Goal: Communication & Community: Answer question/provide support

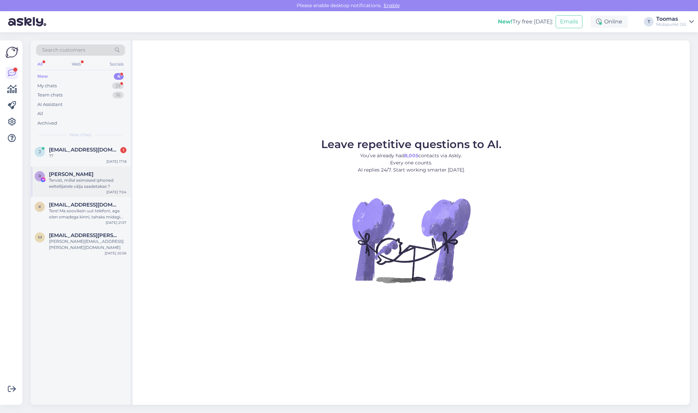
click at [73, 168] on div "R Reiko Reinau Tervist, millal esimesed iphoned eeltellijatele välja saadetakse…" at bounding box center [81, 182] width 100 height 31
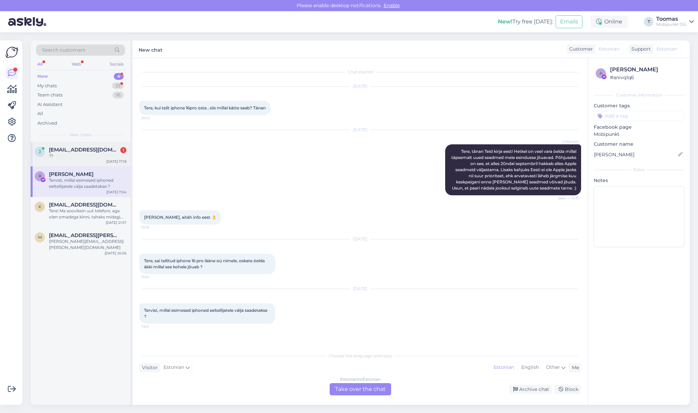
click at [73, 159] on div "j jeemann25@gmail.com 1 ?? Sep 19 17:18" at bounding box center [81, 154] width 100 height 24
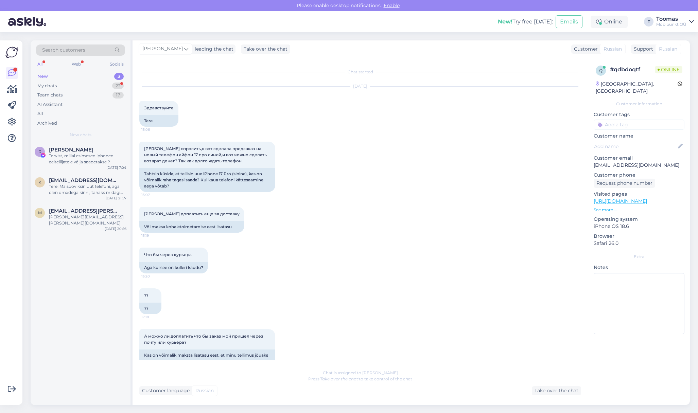
scroll to position [15, 0]
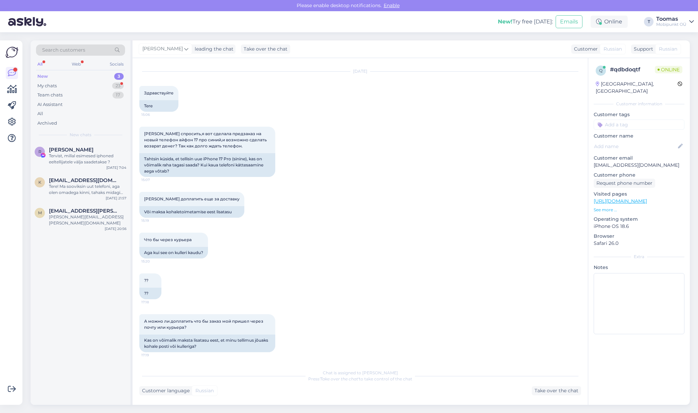
click at [391, 178] on div "Хотела спросить,я вот сделала предзаказ на новый телефон айфон 17 про синий,и в…" at bounding box center [360, 151] width 442 height 65
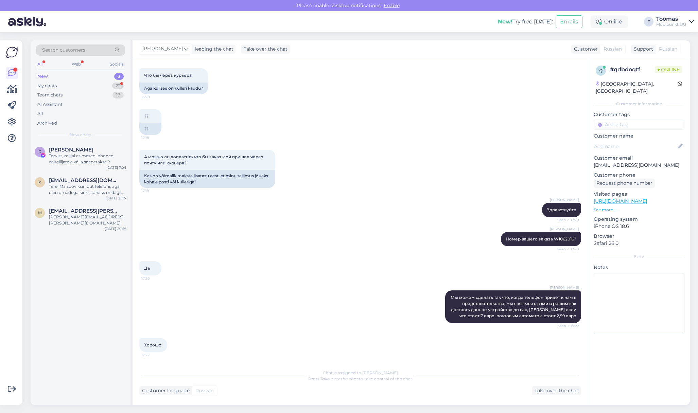
scroll to position [215, 0]
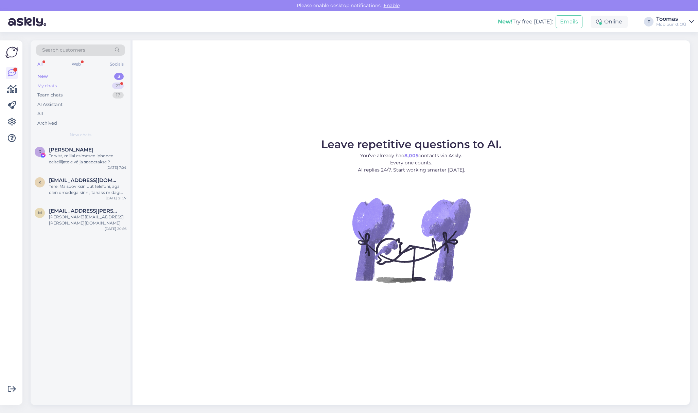
click at [123, 87] on div "My chats 23" at bounding box center [80, 86] width 89 height 10
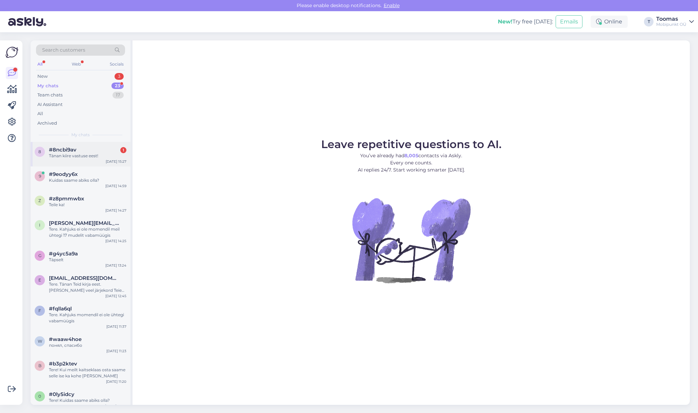
click at [100, 156] on div "Tänan kiire vastuse eest!" at bounding box center [87, 156] width 77 height 6
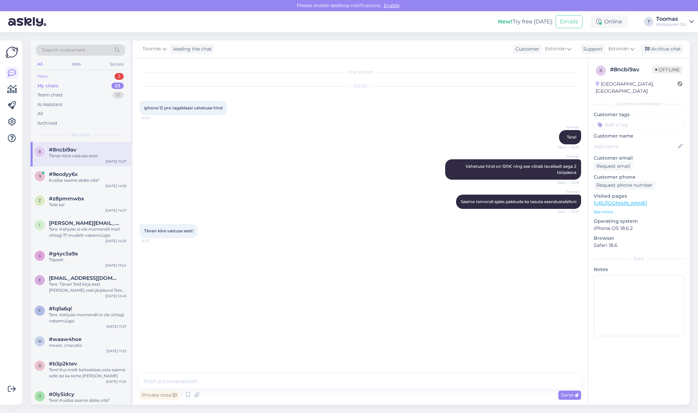
click at [50, 75] on div "New 3" at bounding box center [80, 77] width 89 height 10
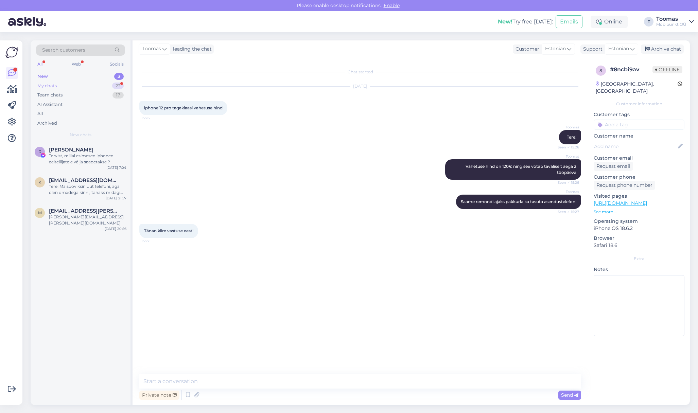
click at [112, 84] on div "My chats 23" at bounding box center [80, 86] width 89 height 10
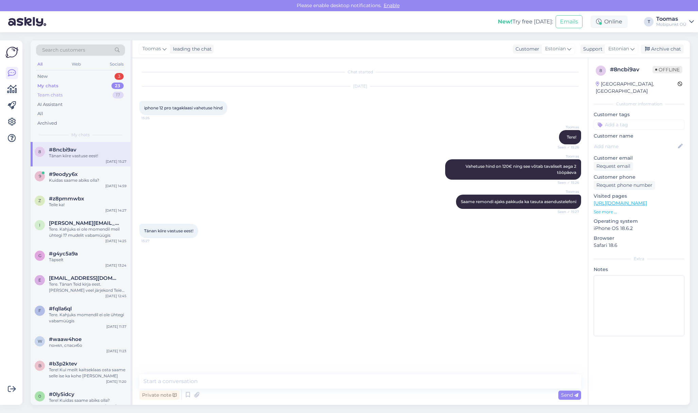
click at [98, 93] on div "Team chats 17" at bounding box center [80, 95] width 89 height 10
